Goal: Navigation & Orientation: Find specific page/section

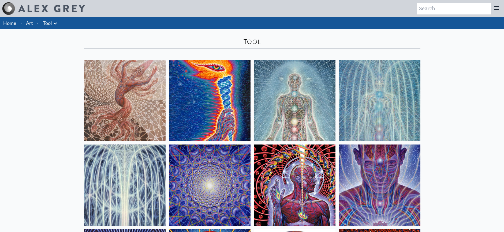
click at [27, 22] on link "Art" at bounding box center [29, 22] width 7 height 7
click at [30, 23] on link "Art" at bounding box center [29, 22] width 7 height 7
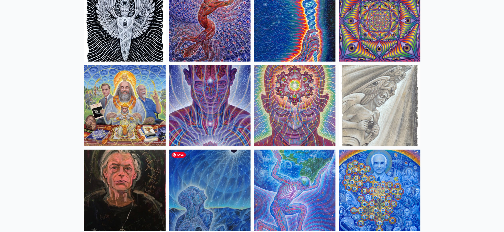
scroll to position [616, 0]
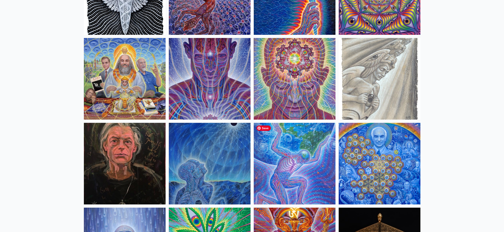
click at [284, 165] on img at bounding box center [295, 164] width 82 height 82
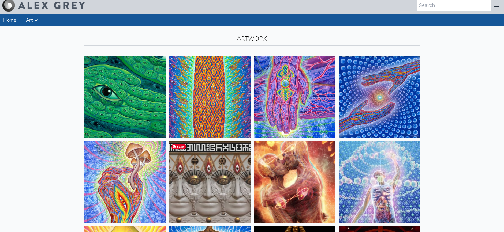
scroll to position [0, 0]
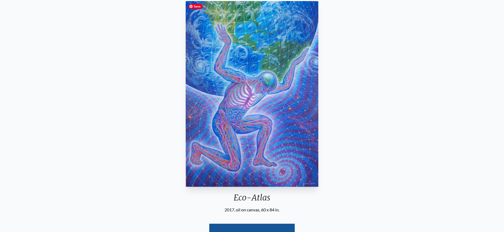
scroll to position [80, 0]
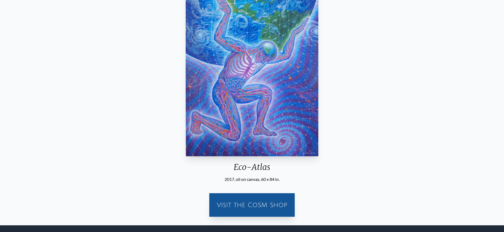
click at [257, 208] on div "Visit the CoSM Shop" at bounding box center [251, 205] width 79 height 17
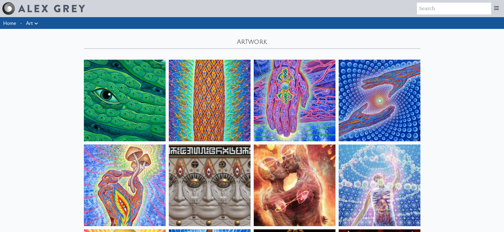
click at [30, 23] on link "Art" at bounding box center [29, 22] width 7 height 7
click at [12, 25] on link "Home" at bounding box center [9, 23] width 13 height 6
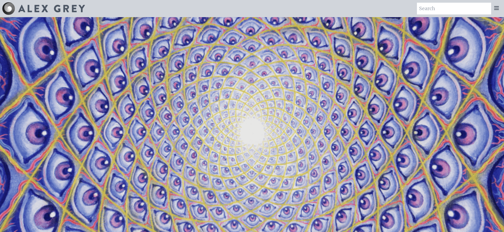
click at [494, 7] on icon at bounding box center [496, 7] width 4 height 3
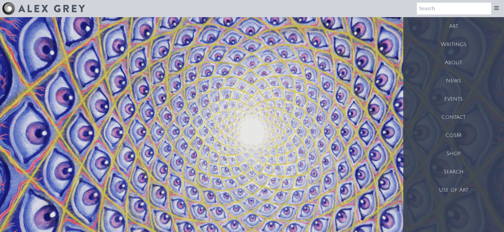
click at [462, 152] on div "Shop" at bounding box center [453, 154] width 101 height 18
